Goal: Communication & Community: Answer question/provide support

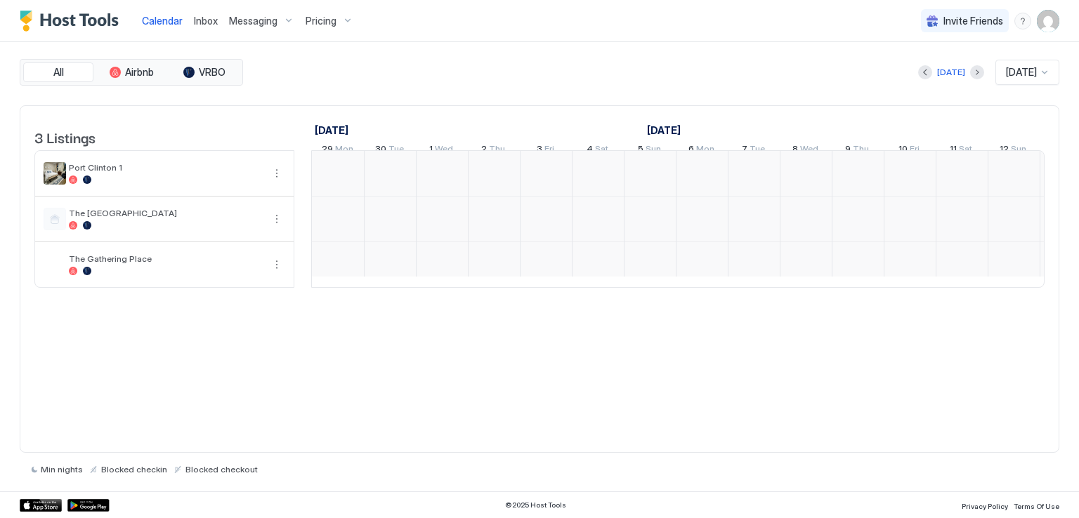
scroll to position [0, 780]
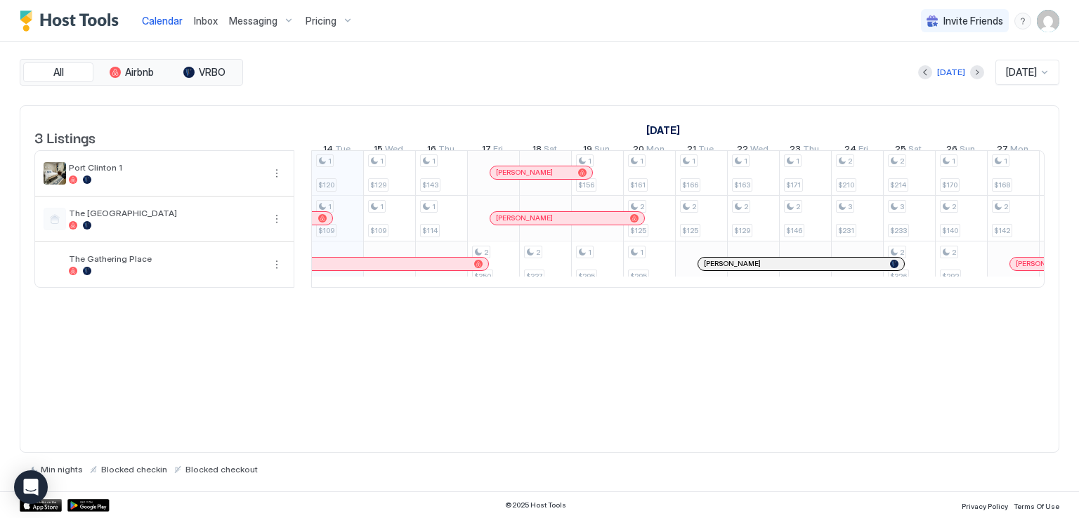
click at [196, 22] on span "Inbox" at bounding box center [206, 21] width 24 height 12
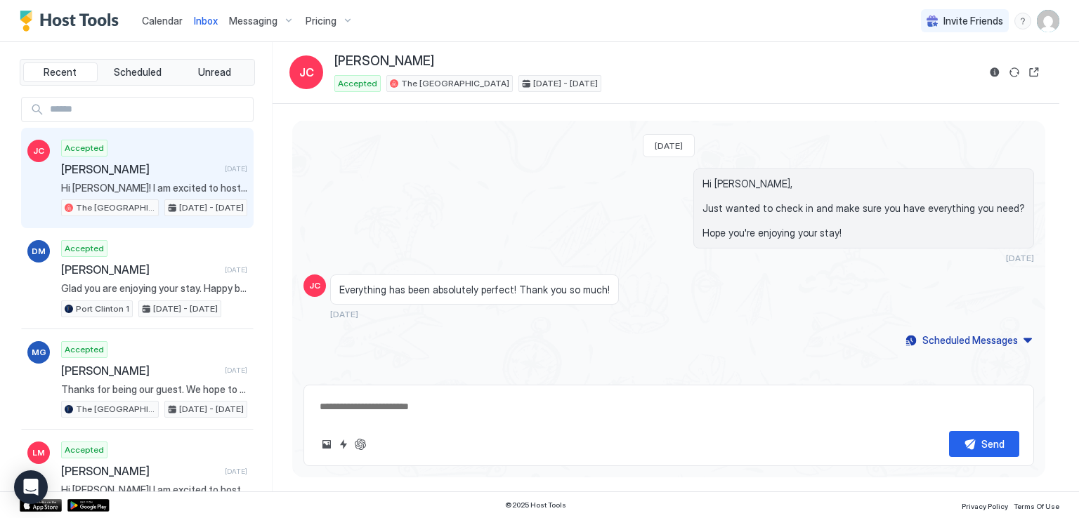
scroll to position [70, 0]
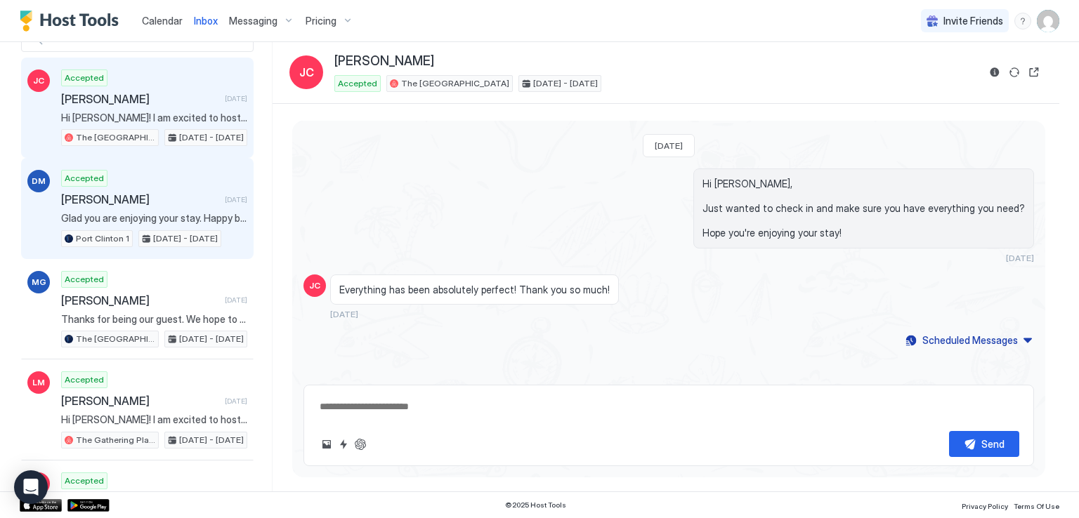
click at [169, 212] on span "Glad you are enjoying your stay. Happy birthday to your son!" at bounding box center [154, 218] width 186 height 13
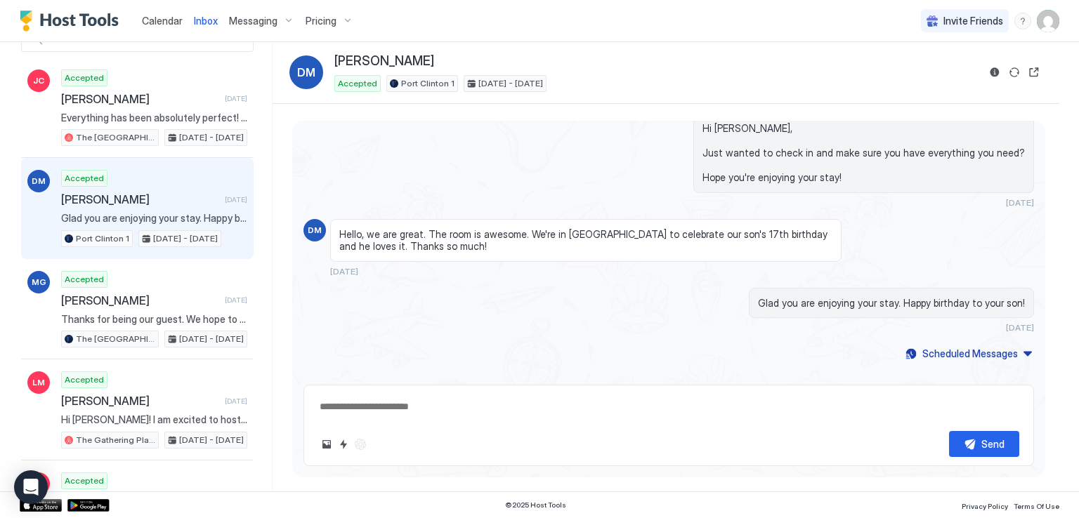
scroll to position [1660, 0]
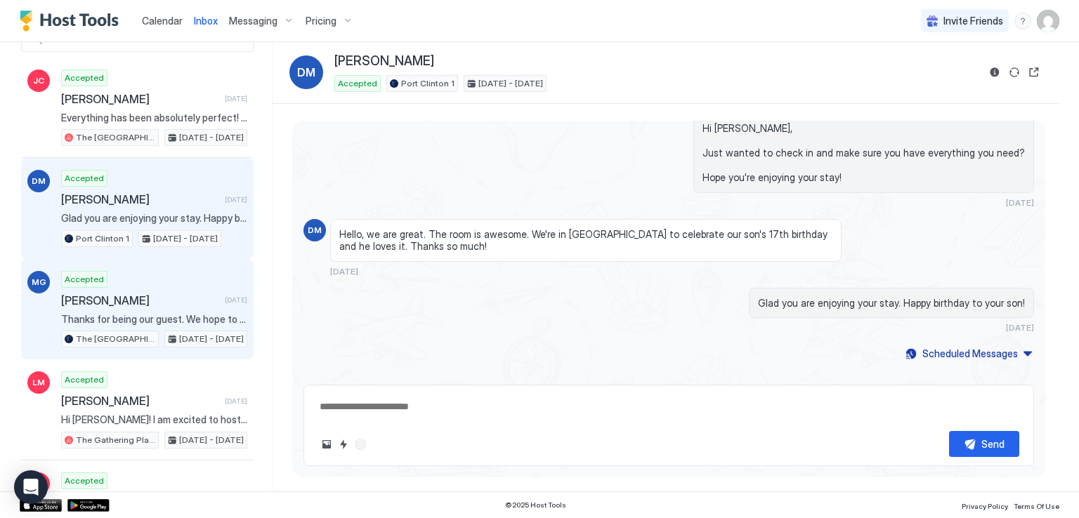
click at [166, 301] on span "[PERSON_NAME]" at bounding box center [140, 301] width 158 height 14
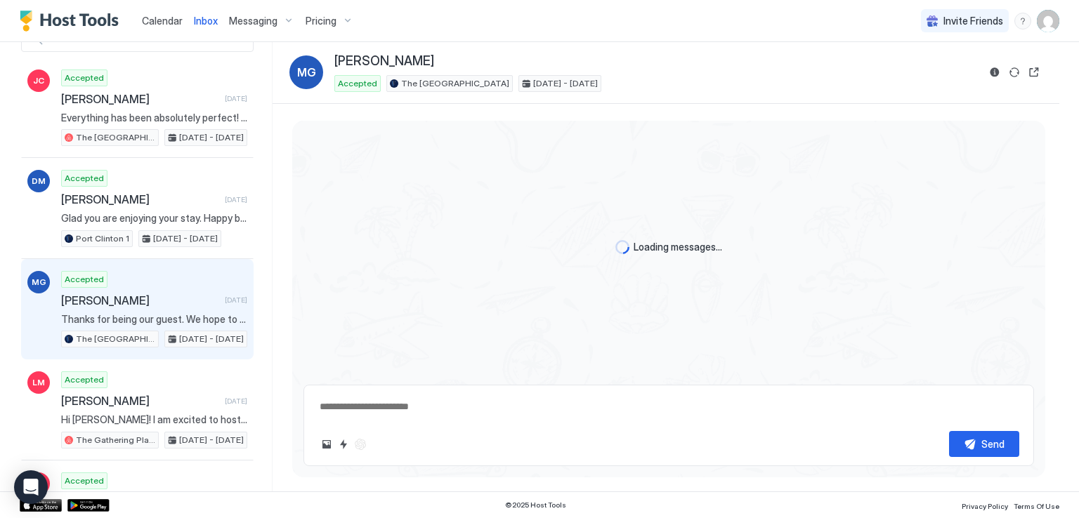
scroll to position [900, 0]
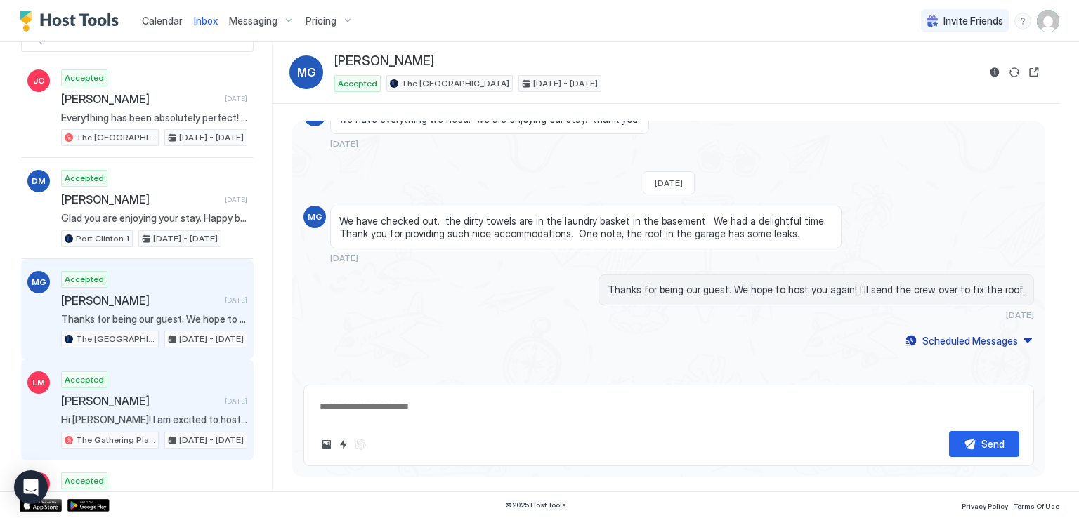
click at [151, 405] on div "Accepted [PERSON_NAME] [DATE] Hi [PERSON_NAME]! I am excited to host you at The…" at bounding box center [154, 410] width 186 height 77
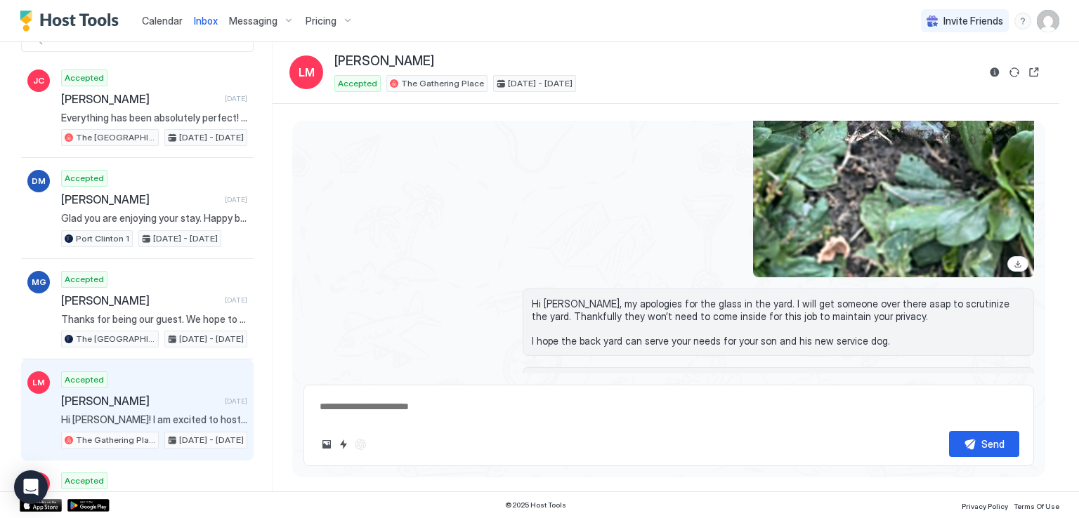
scroll to position [2712, 0]
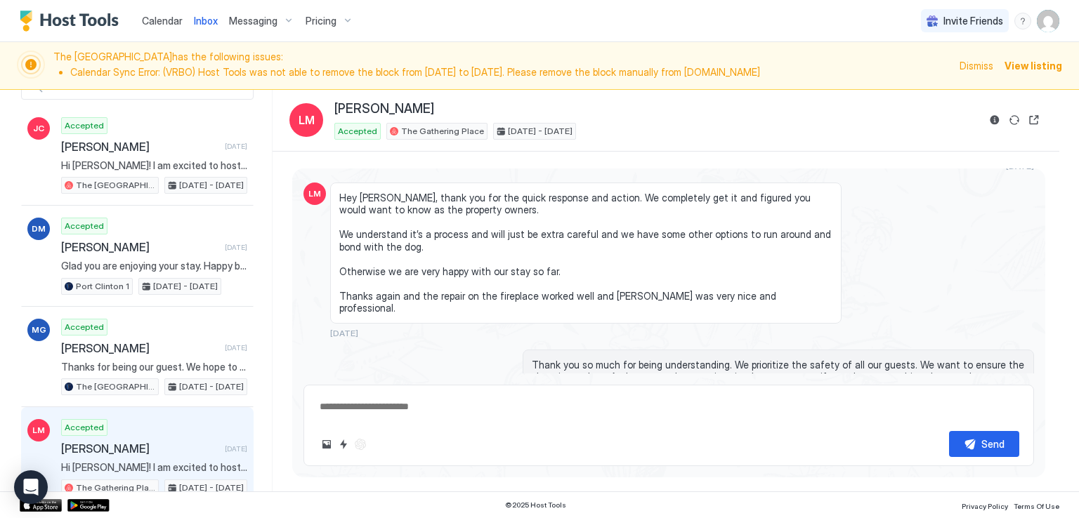
click at [409, 15] on div "Calendar Inbox Messaging Pricing Invite Friends RM" at bounding box center [539, 21] width 1079 height 42
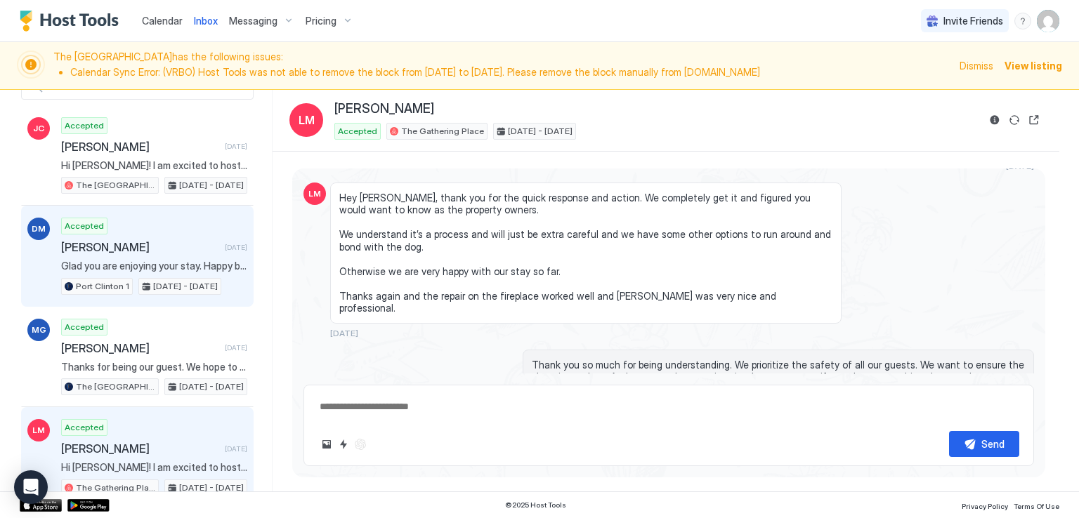
scroll to position [211, 0]
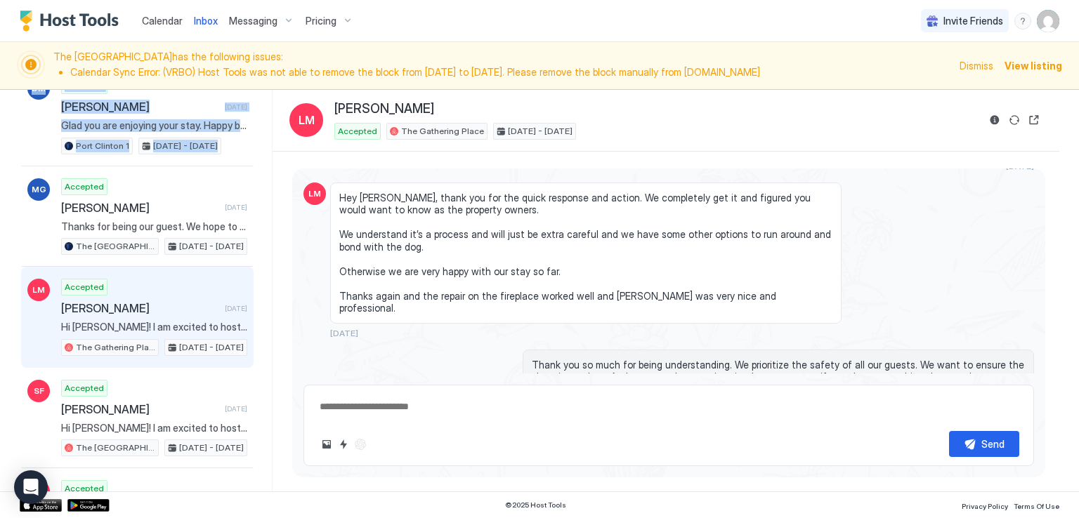
drag, startPoint x: 0, startPoint y: 145, endPoint x: 7, endPoint y: 93, distance: 52.5
click at [7, 93] on div "Recent Scheduled Unread JC Accepted [PERSON_NAME] [DATE] Hi [PERSON_NAME]! I am…" at bounding box center [539, 291] width 1079 height 402
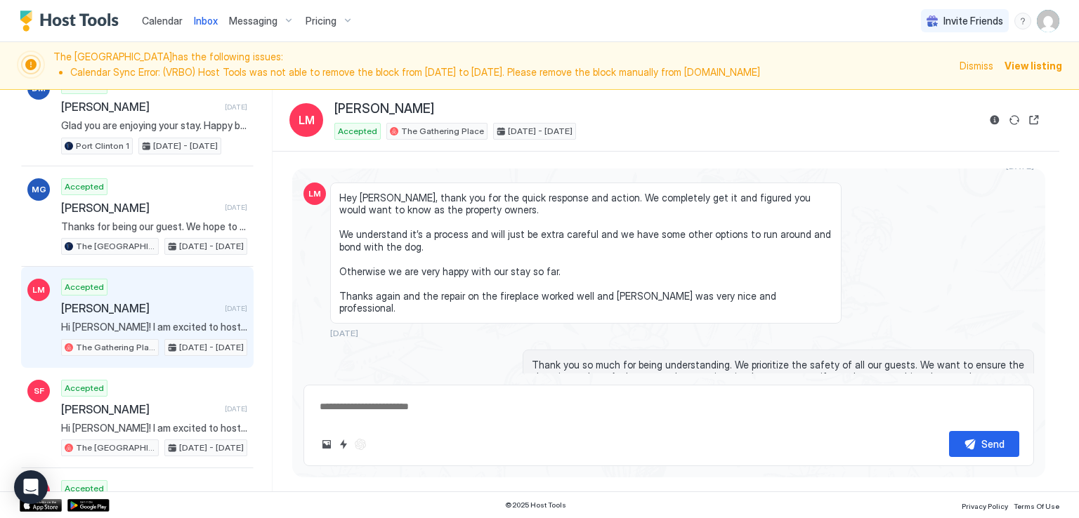
click at [508, 106] on div "[PERSON_NAME]" at bounding box center [655, 109] width 643 height 16
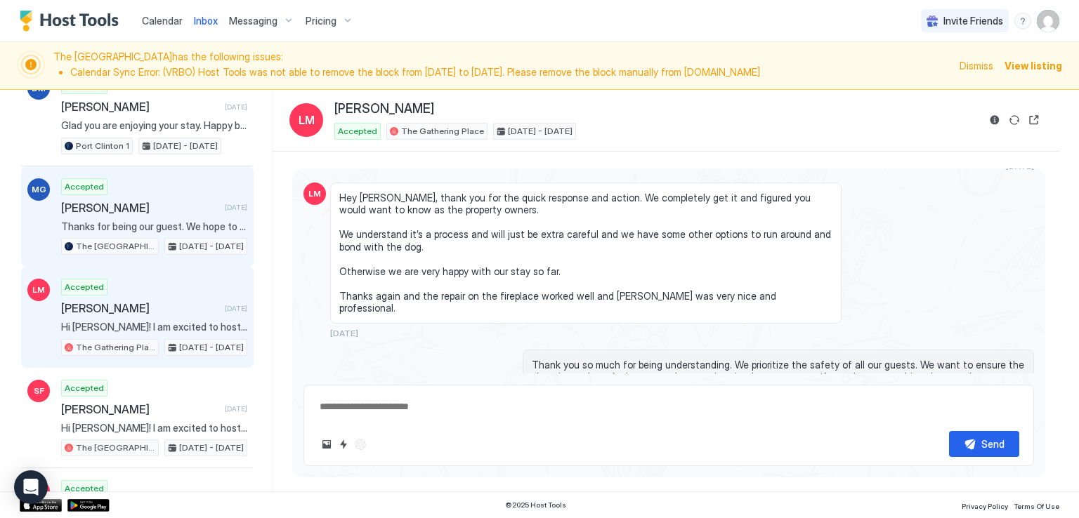
scroll to position [0, 0]
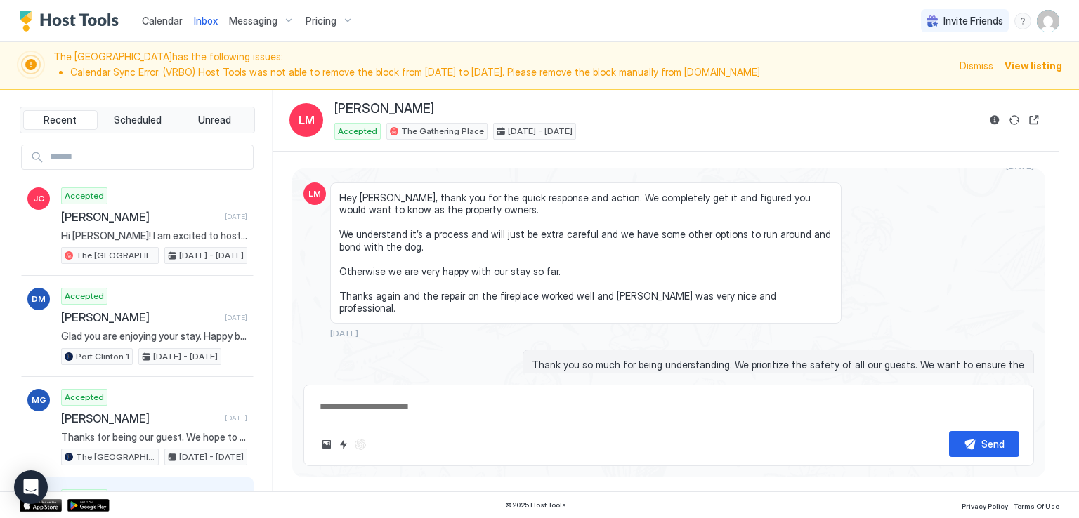
drag, startPoint x: 32, startPoint y: 53, endPoint x: 35, endPoint y: 30, distance: 23.4
click at [35, 37] on div "Calendar Inbox Messaging Pricing Invite Friends RM The Airplane Art House has t…" at bounding box center [539, 259] width 1079 height 518
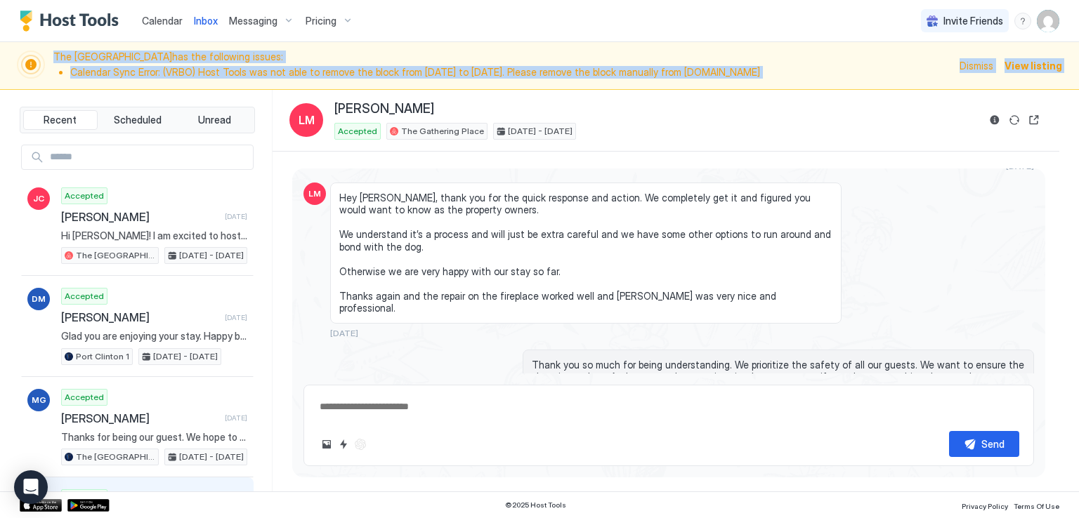
drag, startPoint x: 17, startPoint y: 66, endPoint x: 20, endPoint y: 48, distance: 18.5
click at [20, 48] on div "Calendar Inbox Messaging Pricing Invite Friends RM The Airplane Art House has t…" at bounding box center [539, 259] width 1079 height 518
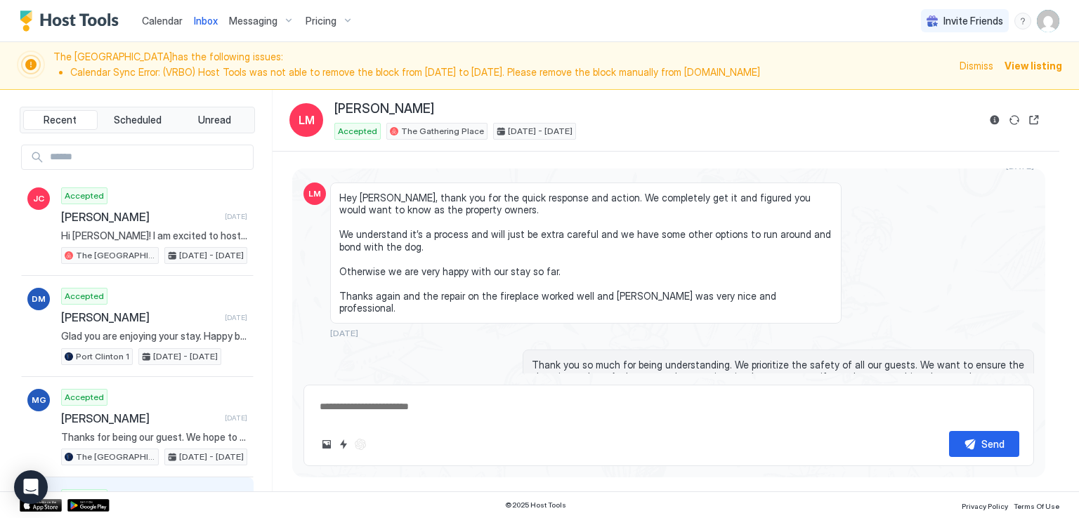
click at [450, 32] on div "Calendar Inbox Messaging Pricing Invite Friends RM" at bounding box center [539, 21] width 1079 height 42
type textarea "*"
